Goal: Task Accomplishment & Management: Manage account settings

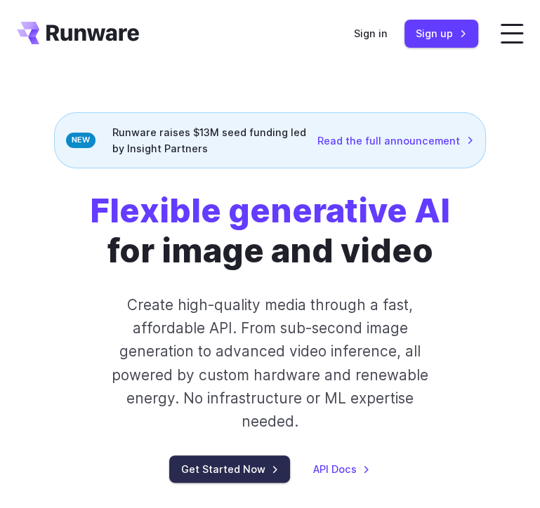
click at [227, 483] on link "Get Started Now" at bounding box center [229, 468] width 121 height 27
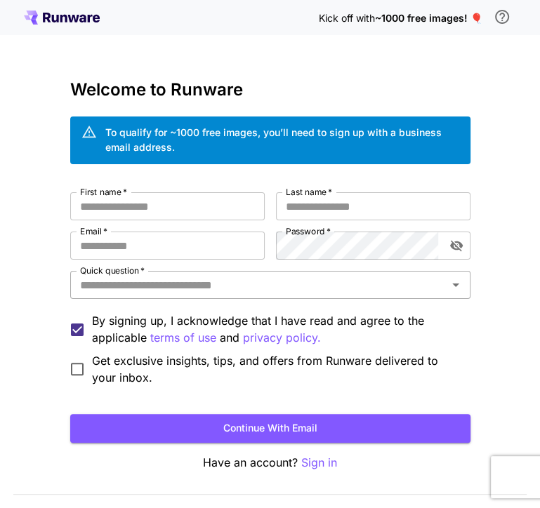
scroll to position [37, 0]
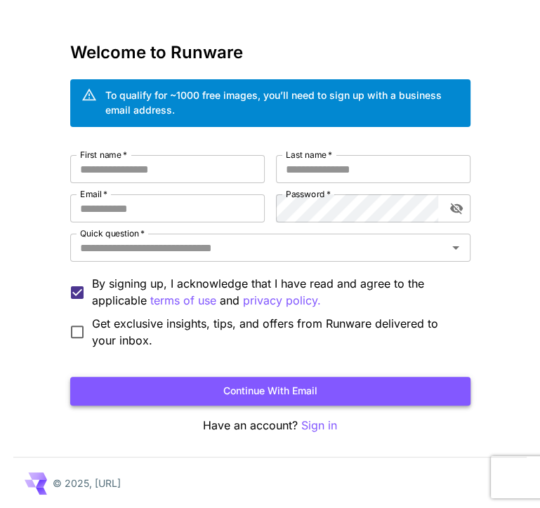
click at [283, 380] on button "Continue with email" at bounding box center [270, 391] width 400 height 29
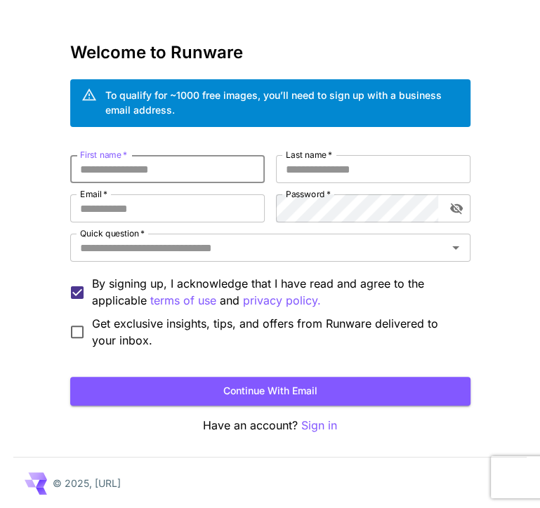
scroll to position [0, 0]
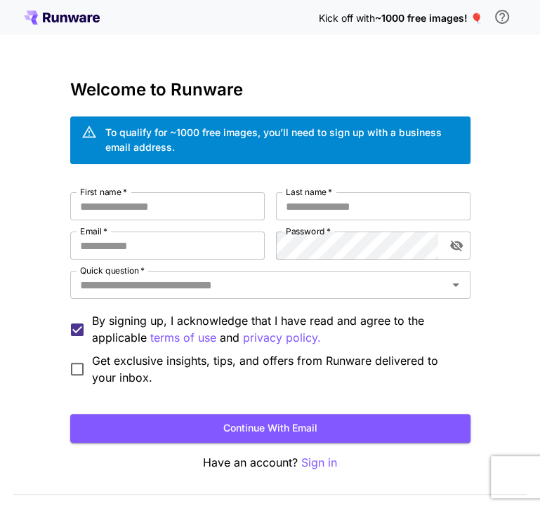
click at [53, 21] on icon at bounding box center [54, 19] width 7 height 8
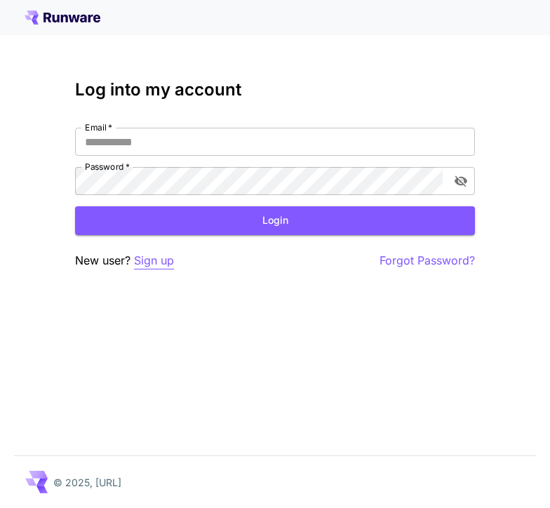
click at [154, 267] on p "Sign up" at bounding box center [154, 261] width 40 height 18
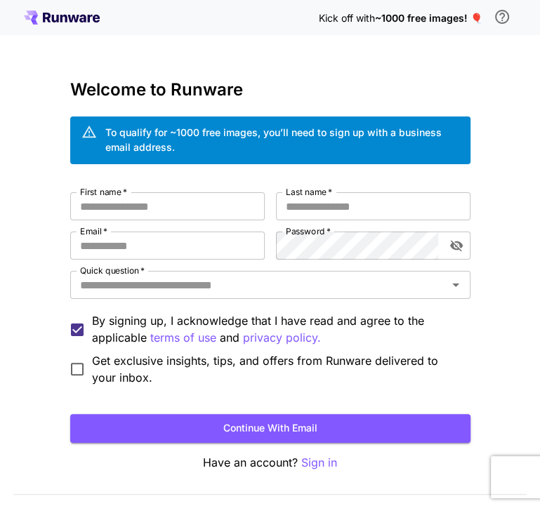
click at [148, 221] on div "First name   * First name   * Last name   * Last name   * Email   * Email   * P…" at bounding box center [270, 289] width 400 height 194
click at [323, 464] on p "Sign in" at bounding box center [319, 463] width 36 height 18
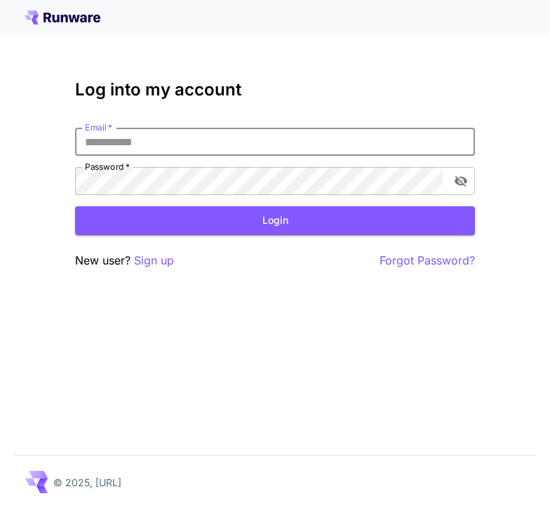
click at [174, 151] on input "Email   *" at bounding box center [275, 142] width 400 height 28
paste input "**********"
type input "**********"
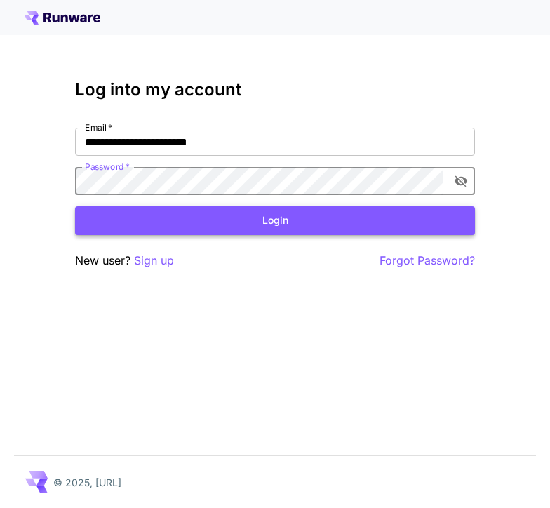
click at [287, 215] on button "Login" at bounding box center [275, 220] width 400 height 29
